Goal: Transaction & Acquisition: Download file/media

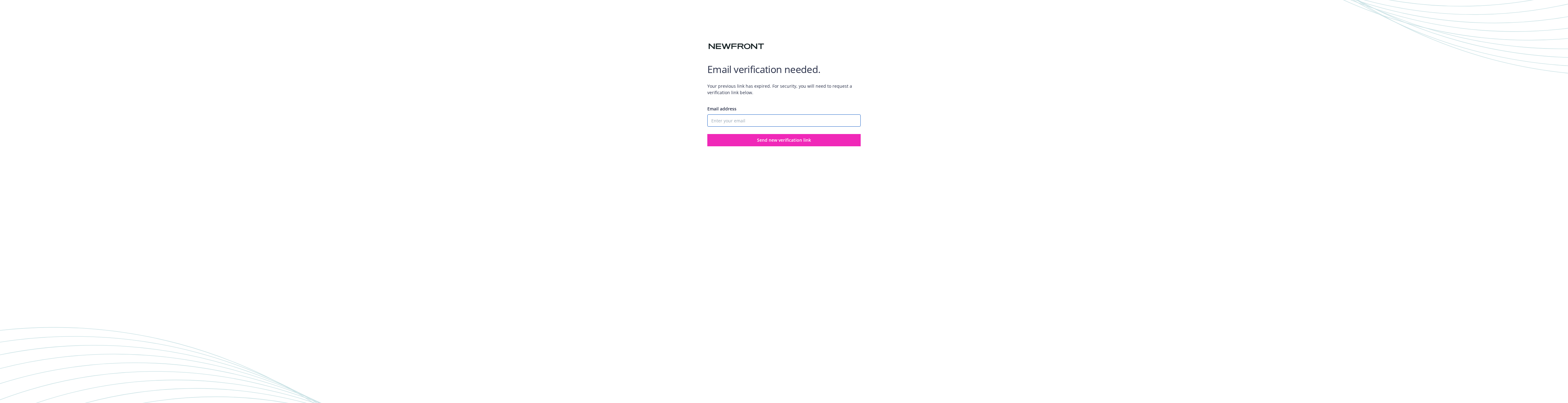
click at [715, 122] on input "Email address" at bounding box center [784, 121] width 153 height 12
type input "[EMAIL_ADDRESS][DOMAIN_NAME]"
click at [755, 139] on button "Send new verification link" at bounding box center [784, 140] width 153 height 12
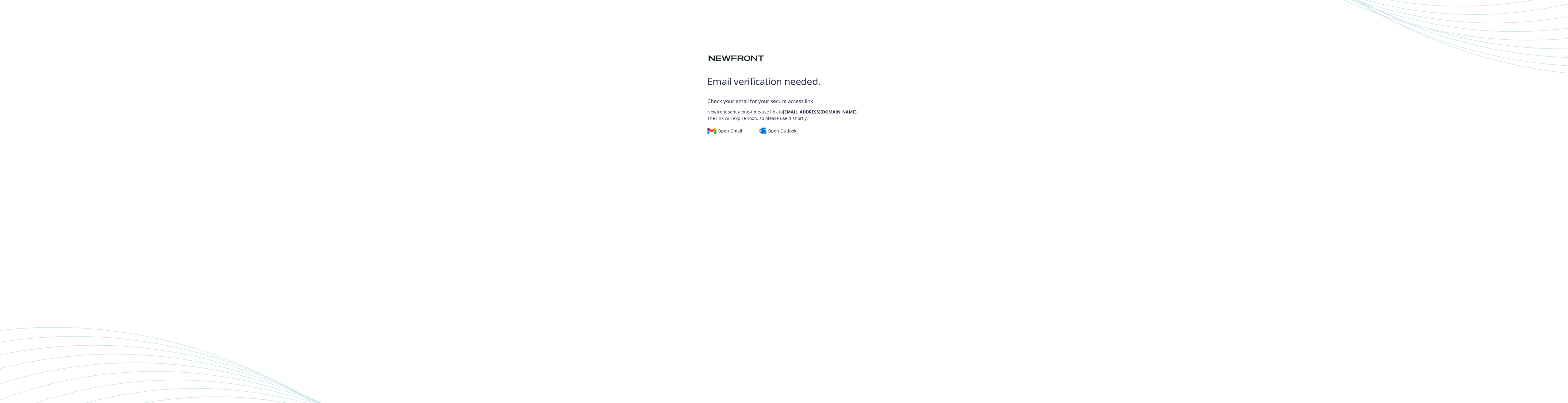
click at [773, 135] on div "Open Outlook" at bounding box center [778, 131] width 37 height 7
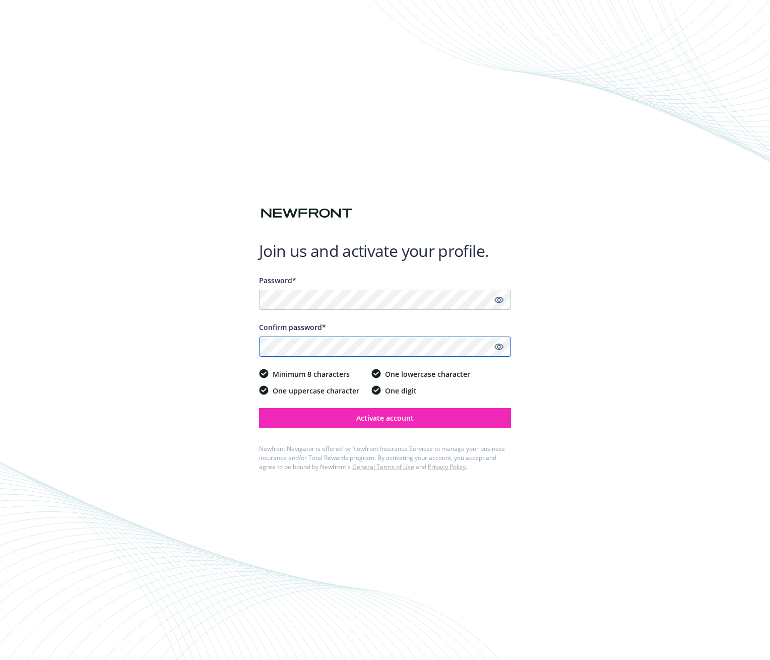
click at [259, 408] on button "Activate account" at bounding box center [385, 418] width 252 height 20
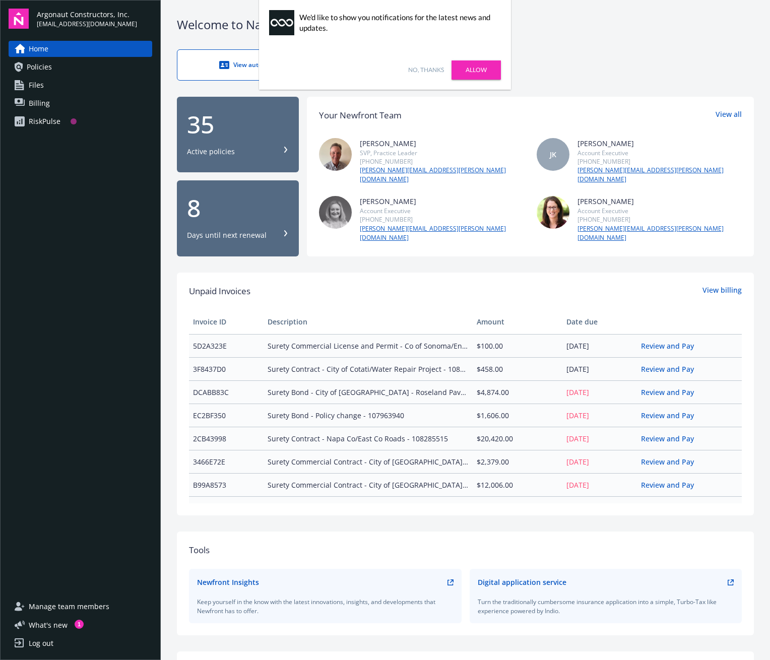
click at [423, 70] on link "No, thanks" at bounding box center [426, 70] width 36 height 9
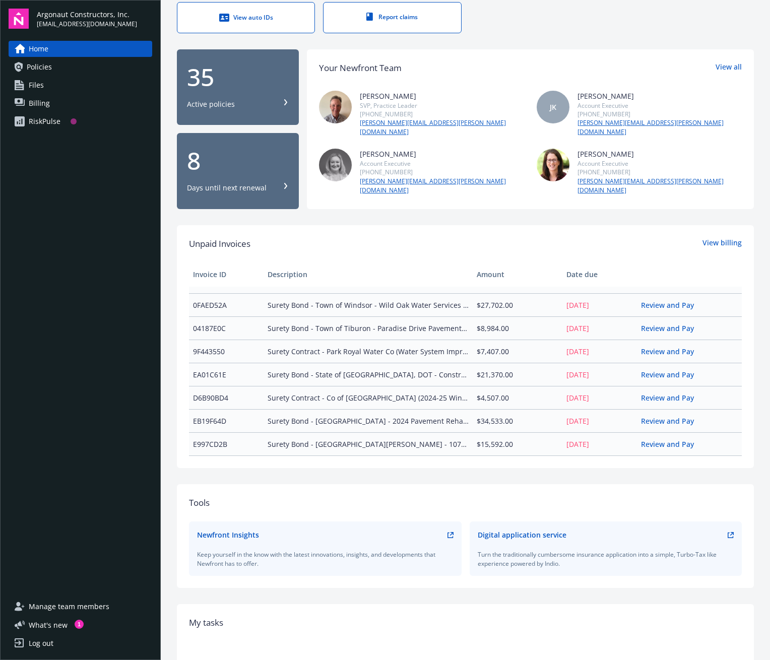
scroll to position [42, 0]
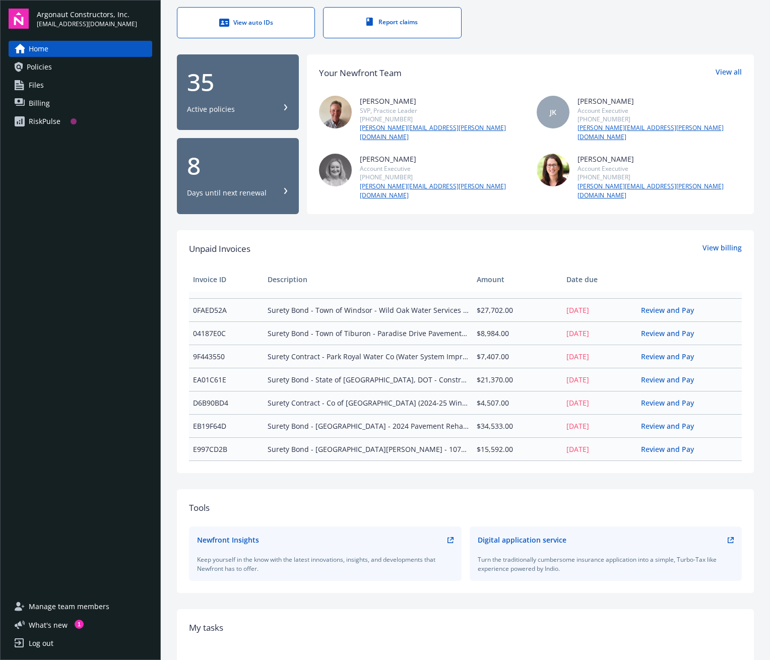
click at [222, 82] on div "35" at bounding box center [238, 82] width 102 height 24
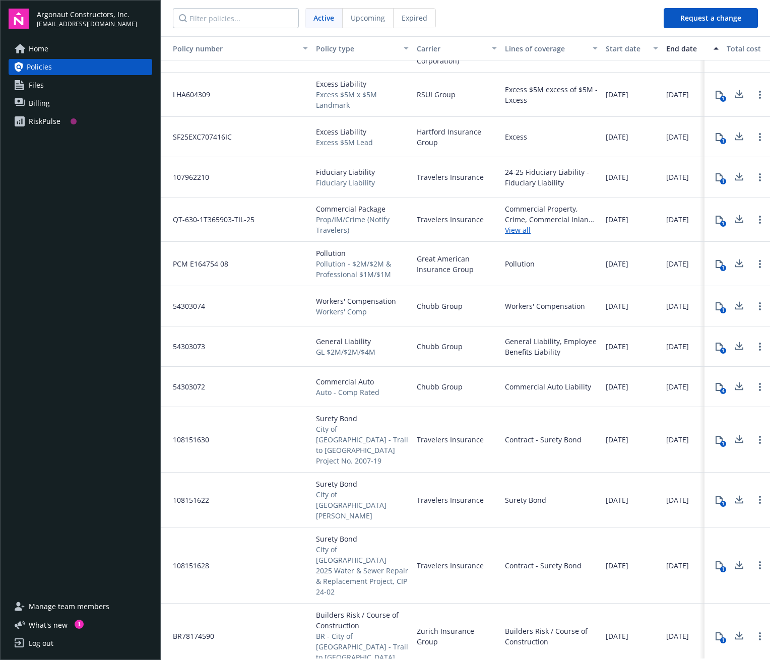
scroll to position [553, 0]
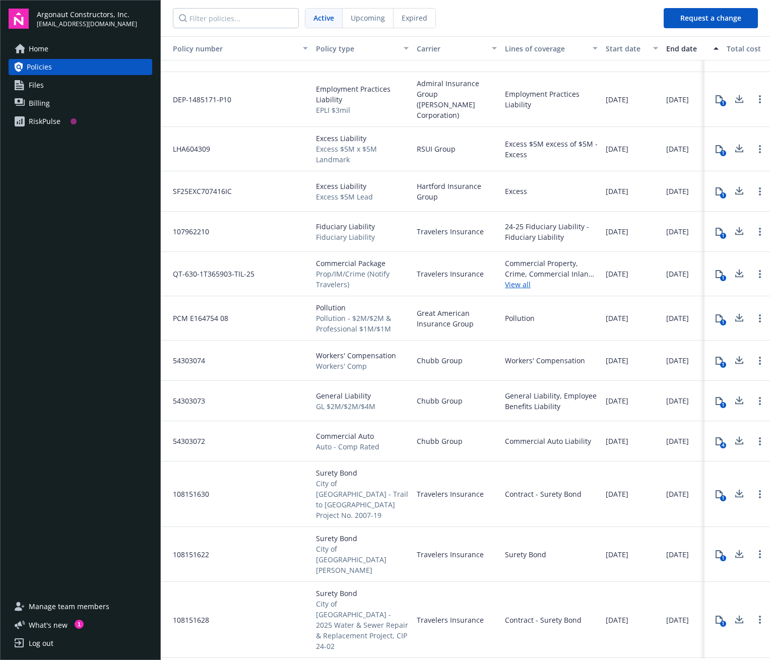
click at [27, 85] on link "Files" at bounding box center [81, 85] width 144 height 16
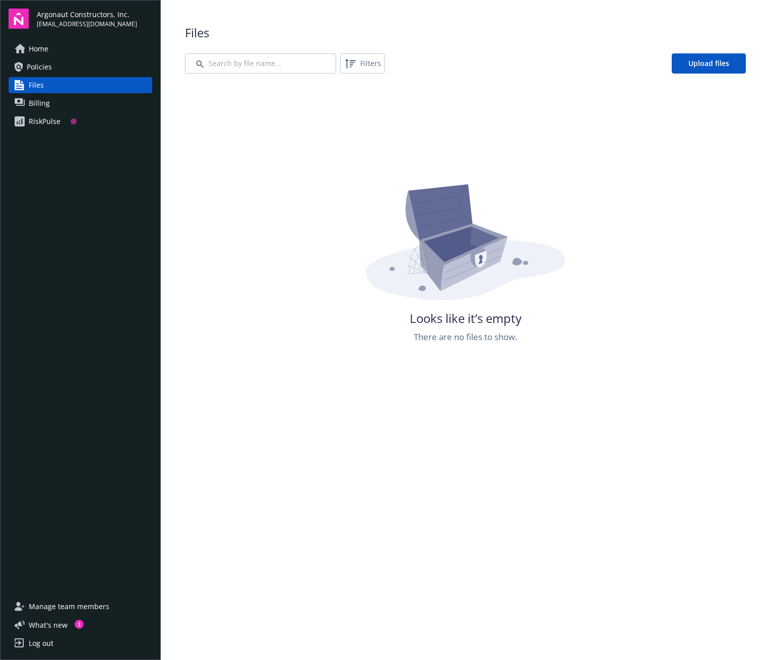
click at [29, 67] on span "Policies" at bounding box center [39, 67] width 25 height 16
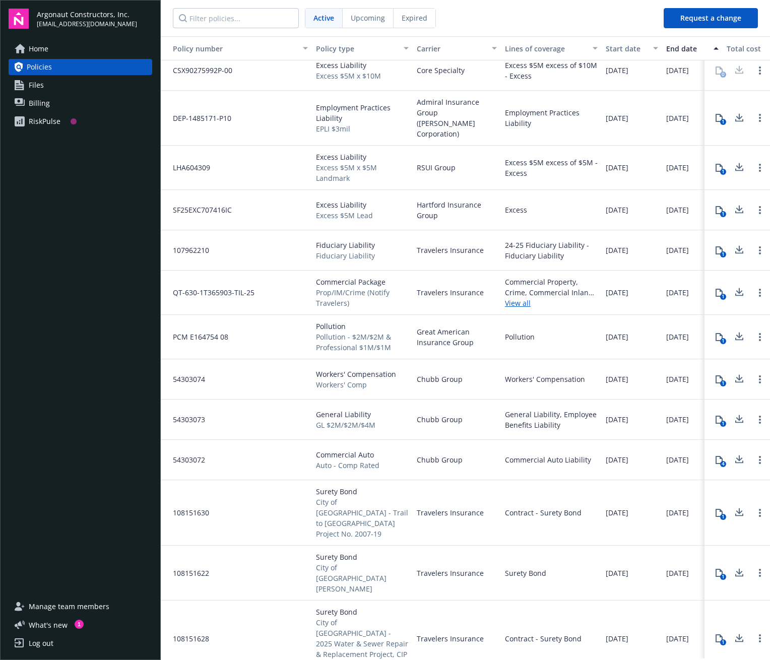
scroll to position [99, 0]
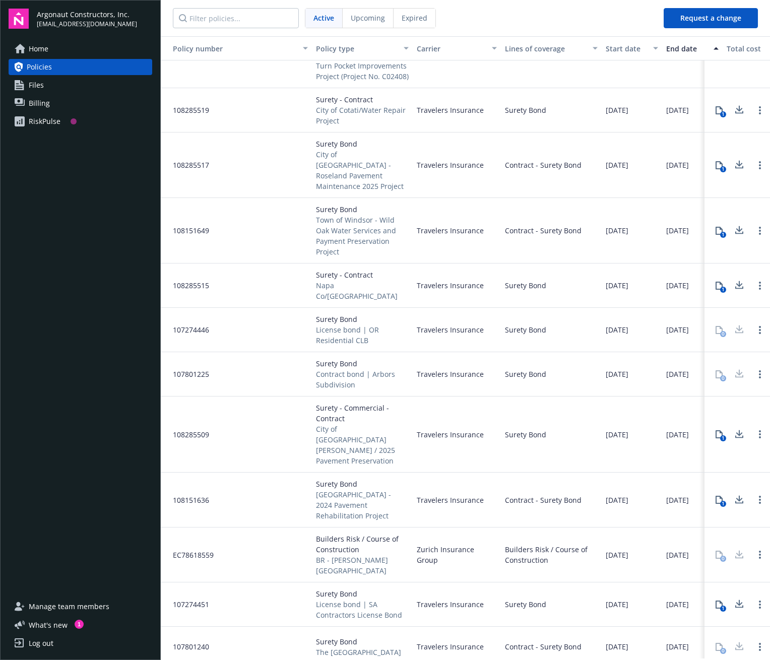
click at [304, 46] on div "button" at bounding box center [306, 48] width 5 height 23
click at [405, 51] on div "button" at bounding box center [407, 48] width 5 height 23
click at [407, 47] on div "button" at bounding box center [407, 48] width 5 height 23
click at [437, 52] on div "Carrier" at bounding box center [451, 48] width 69 height 11
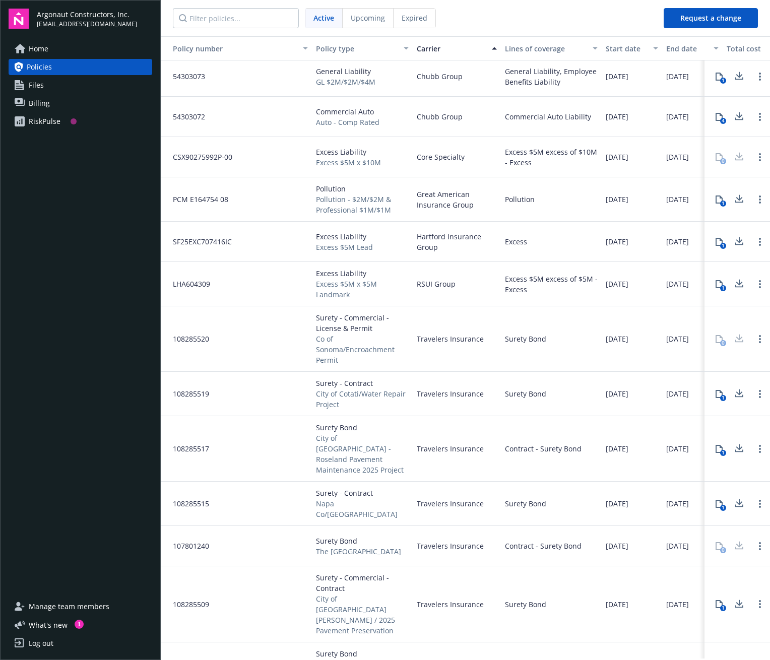
scroll to position [0, 0]
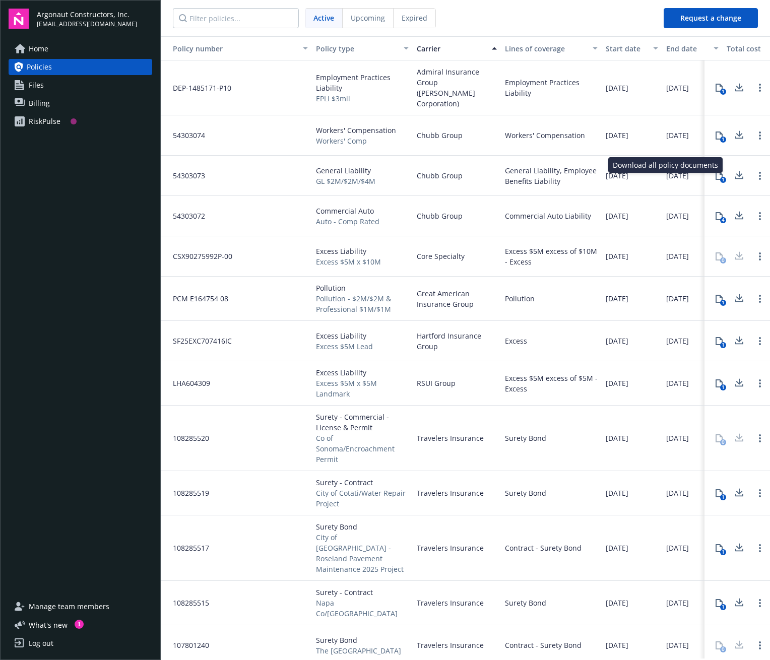
click at [733, 169] on icon at bounding box center [739, 175] width 12 height 13
click at [759, 172] on icon "Open options" at bounding box center [760, 176] width 2 height 8
click at [704, 177] on div "1" at bounding box center [737, 176] width 66 height 40
click at [715, 172] on icon at bounding box center [719, 176] width 8 height 8
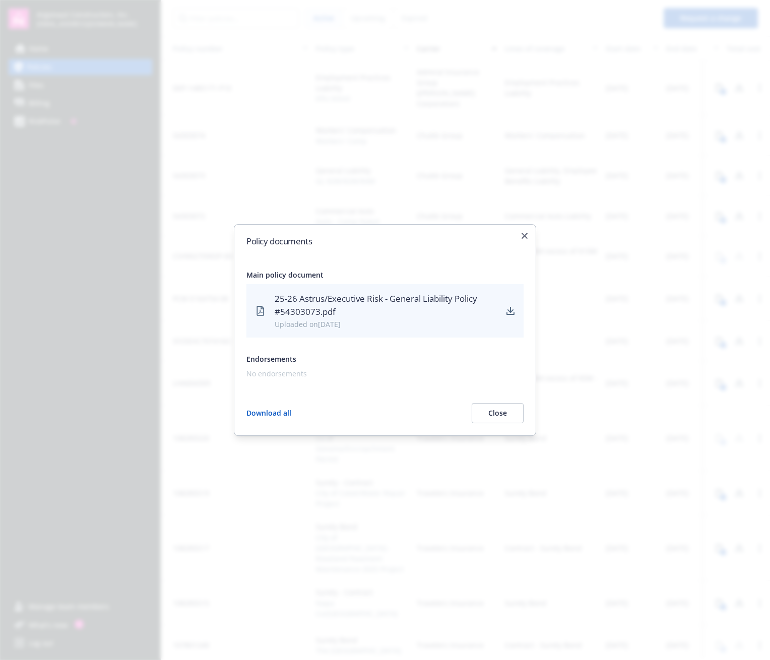
click at [269, 410] on button "Download all" at bounding box center [268, 413] width 45 height 20
click at [528, 235] on div "Policy documents Main policy document 25-26 Astrus/Executive Risk - General Lia…" at bounding box center [385, 330] width 302 height 212
click at [494, 412] on button "Close" at bounding box center [498, 413] width 52 height 20
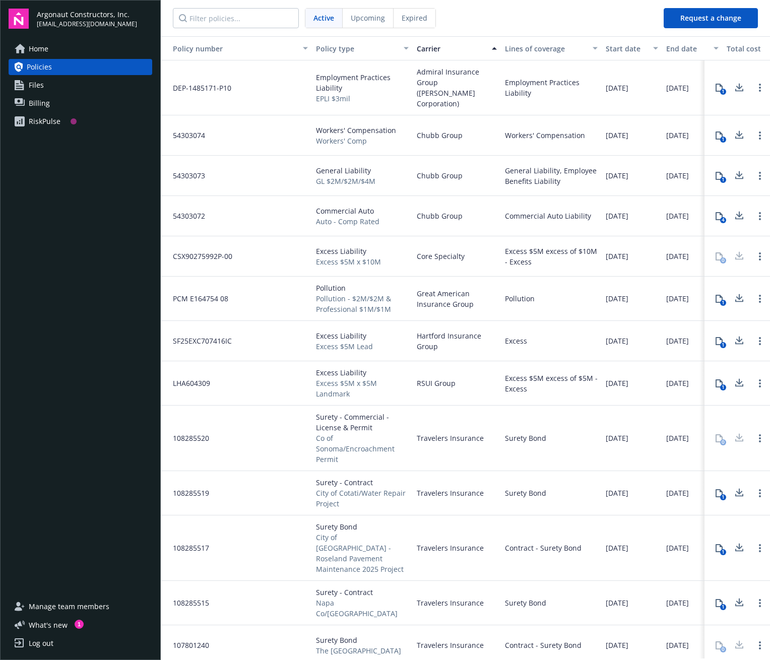
click at [733, 292] on icon at bounding box center [739, 298] width 12 height 13
